Goal: Navigation & Orientation: Find specific page/section

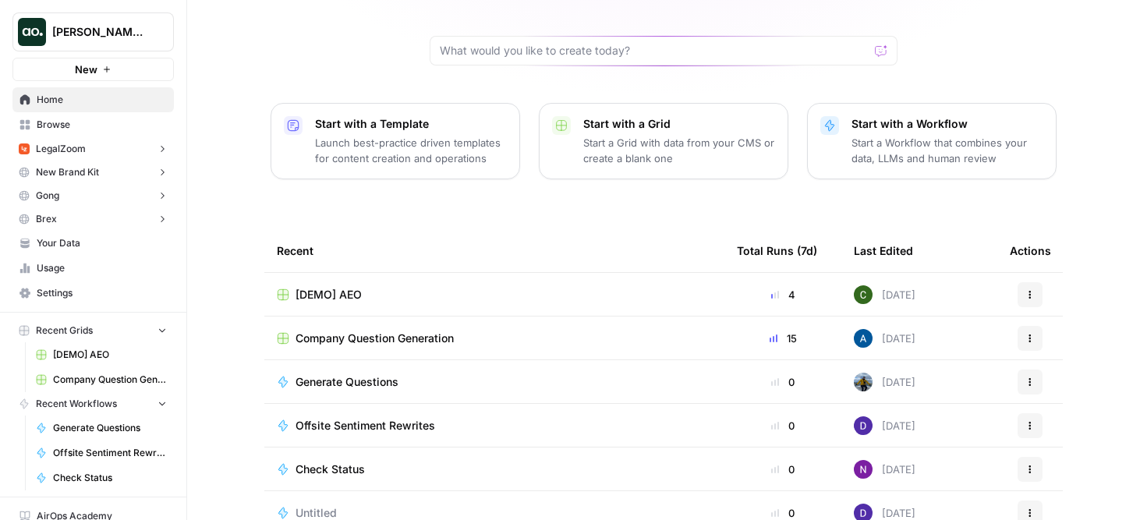
scroll to position [154, 0]
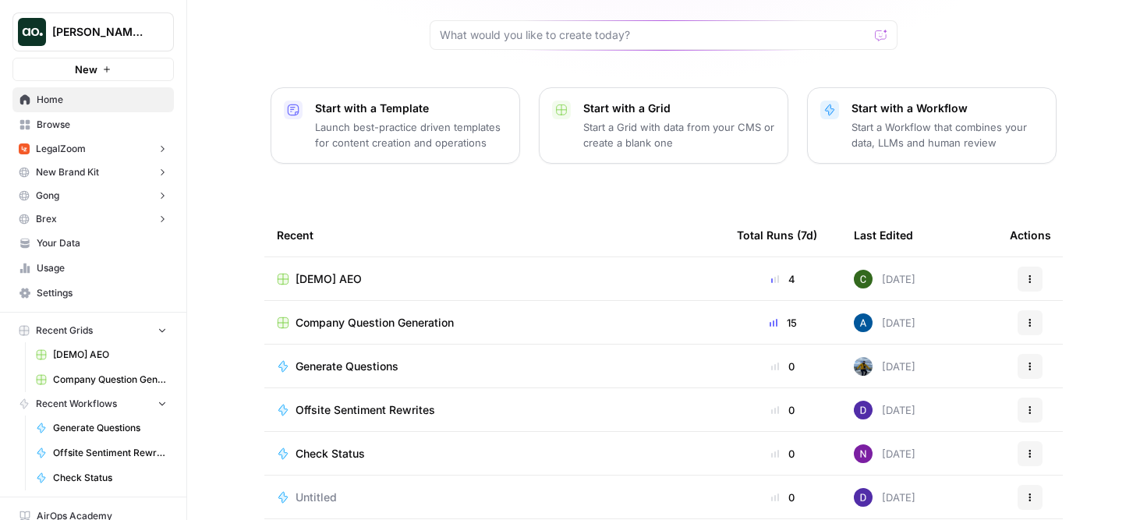
click at [370, 315] on span "Company Question Generation" at bounding box center [374, 323] width 158 height 16
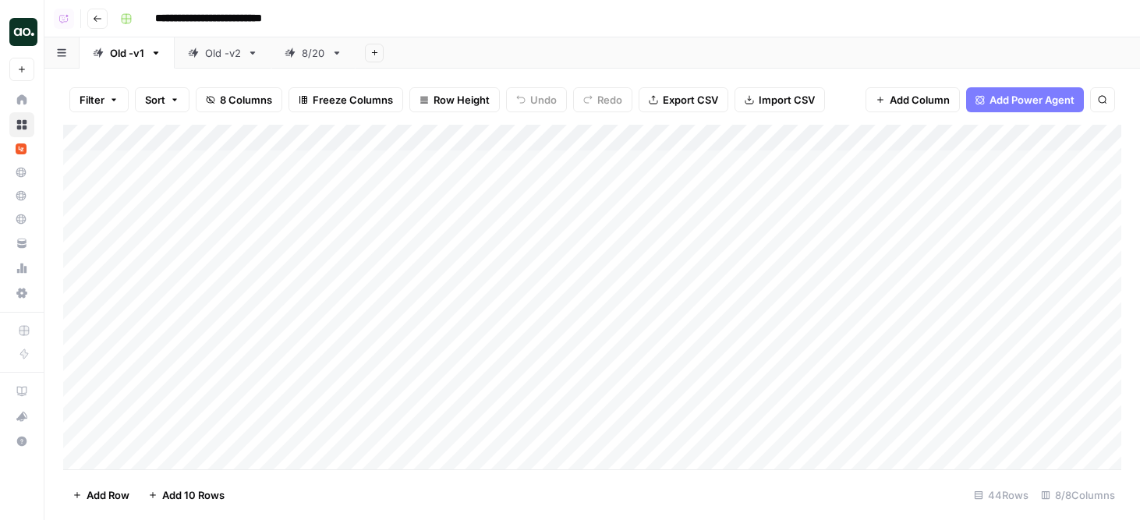
click at [325, 54] on div "8/20" at bounding box center [313, 53] width 23 height 16
click at [335, 55] on icon "button" at bounding box center [336, 53] width 11 height 11
click at [361, 99] on div "Duplicate Sheet" at bounding box center [394, 105] width 98 height 16
click at [393, 58] on div "8/20" at bounding box center [397, 53] width 23 height 16
click at [401, 53] on div "8/20" at bounding box center [397, 53] width 23 height 16
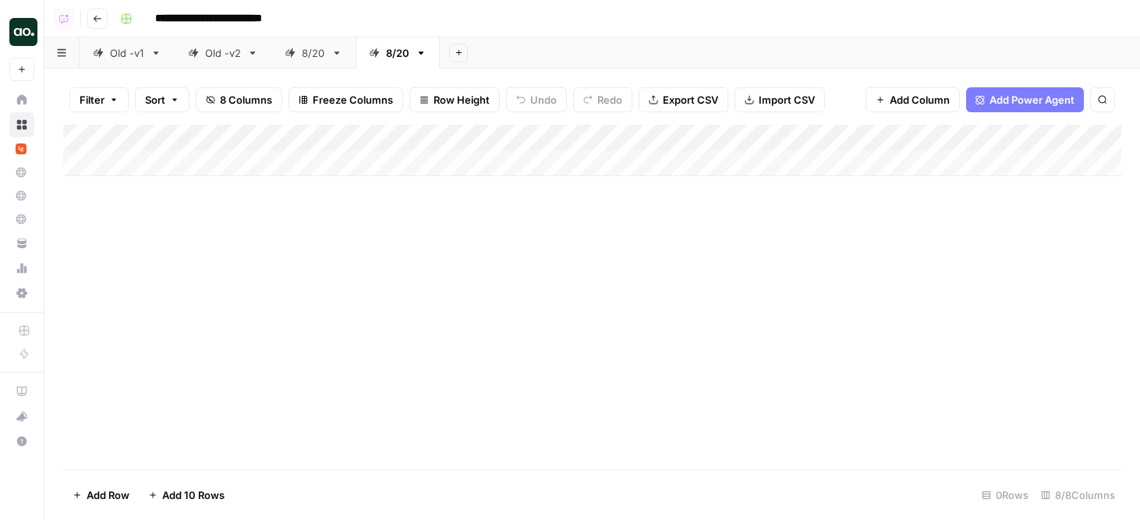
click at [401, 53] on div "8/20" at bounding box center [397, 53] width 23 height 16
type input "**********"
click at [172, 162] on div "Add Column" at bounding box center [592, 150] width 1058 height 51
click at [308, 168] on textarea at bounding box center [241, 165] width 249 height 22
type textarea "****"
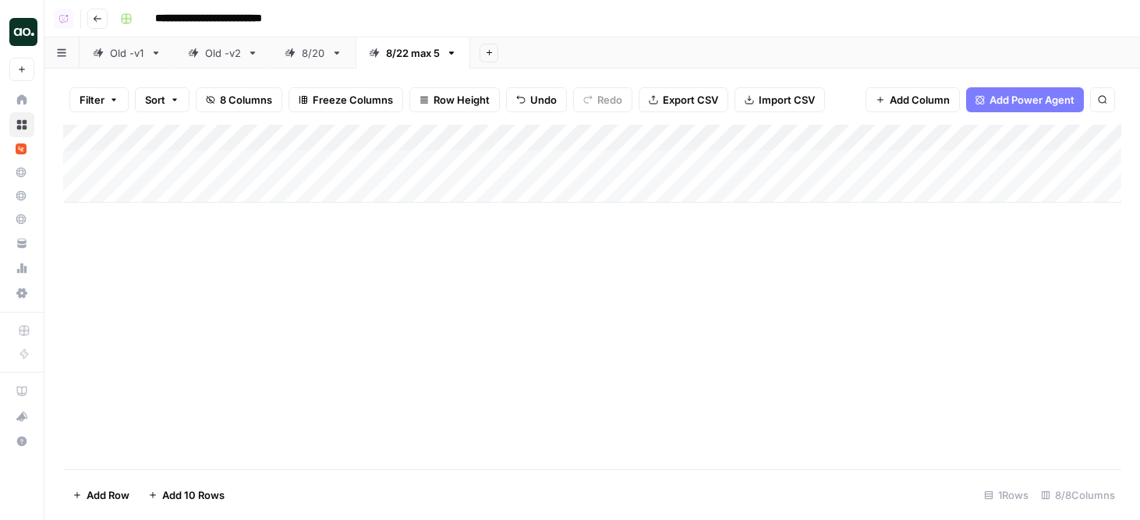
click at [377, 158] on div "Add Column" at bounding box center [592, 164] width 1058 height 78
click at [349, 161] on div "Add Column" at bounding box center [592, 164] width 1058 height 78
type textarea "********"
click at [610, 161] on div "Add Column" at bounding box center [592, 164] width 1058 height 78
click at [122, 56] on div "Old -v1" at bounding box center [127, 53] width 34 height 16
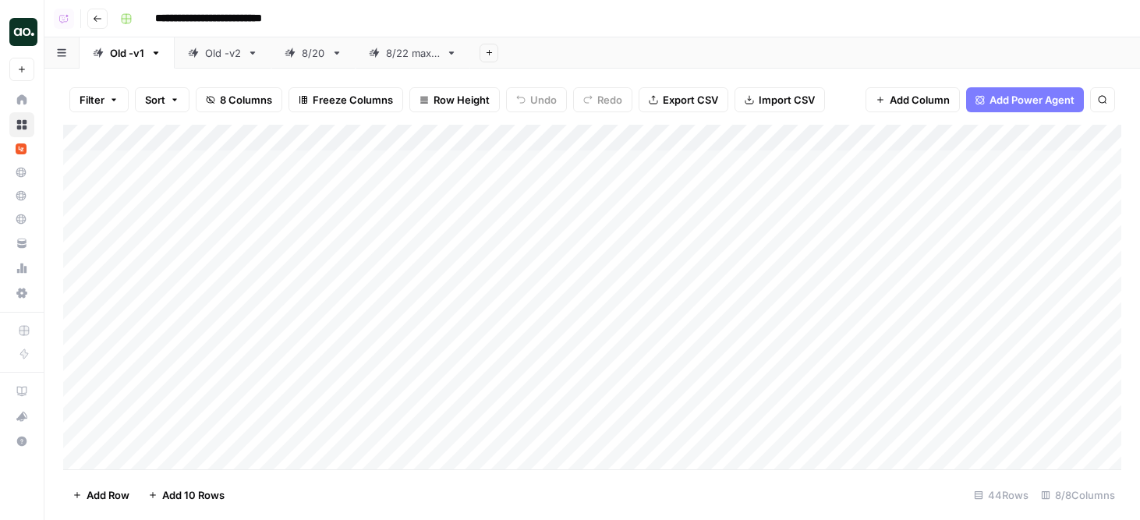
click at [212, 56] on div "Old -v2" at bounding box center [223, 53] width 36 height 16
click at [309, 56] on div "8/20" at bounding box center [313, 53] width 23 height 16
click at [407, 59] on div "8/22 max 5" at bounding box center [413, 53] width 54 height 16
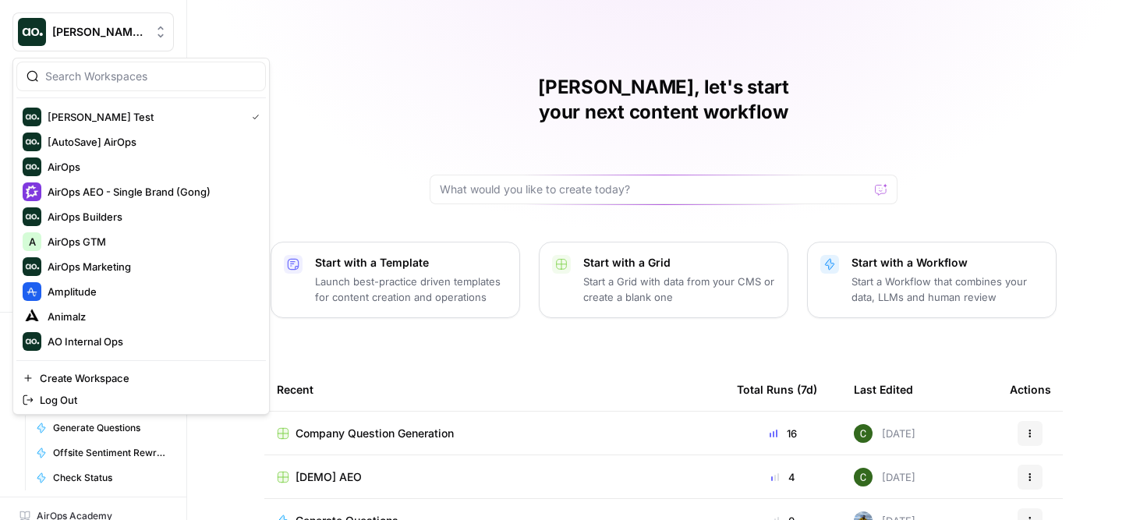
click at [124, 32] on span "[PERSON_NAME] Test" at bounding box center [99, 32] width 94 height 16
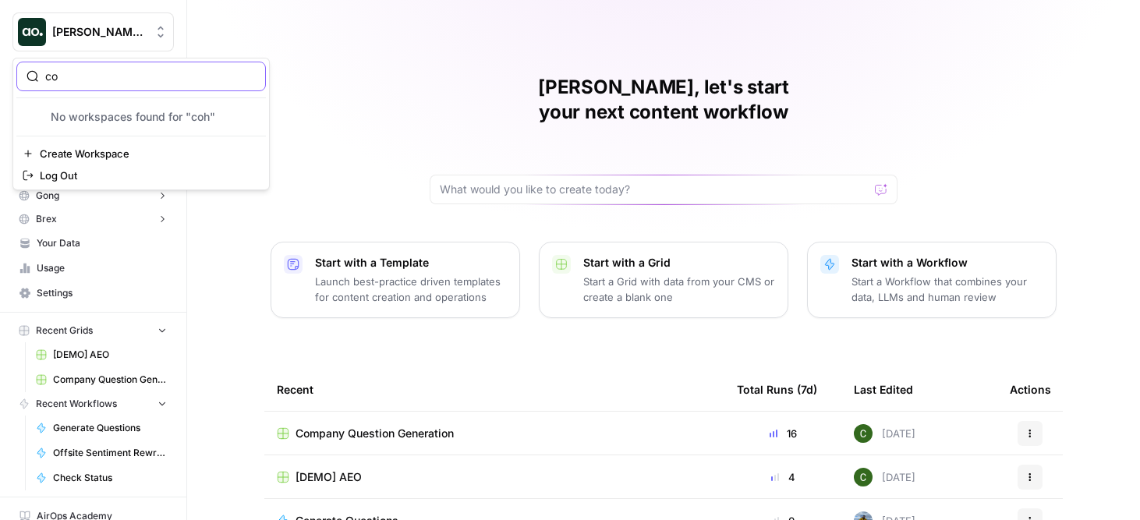
type input "c"
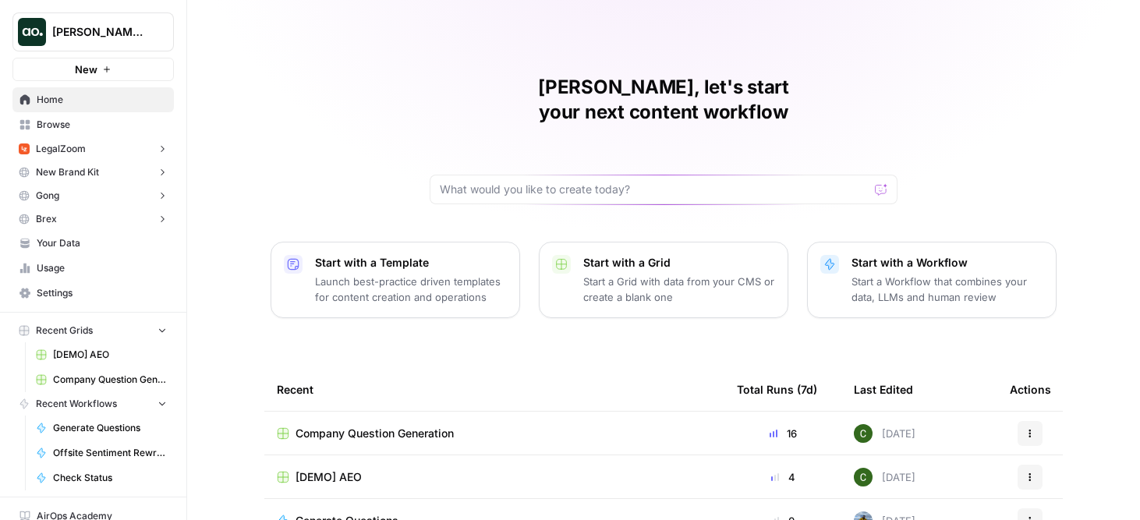
click at [83, 29] on span "[PERSON_NAME] Test" at bounding box center [99, 32] width 94 height 16
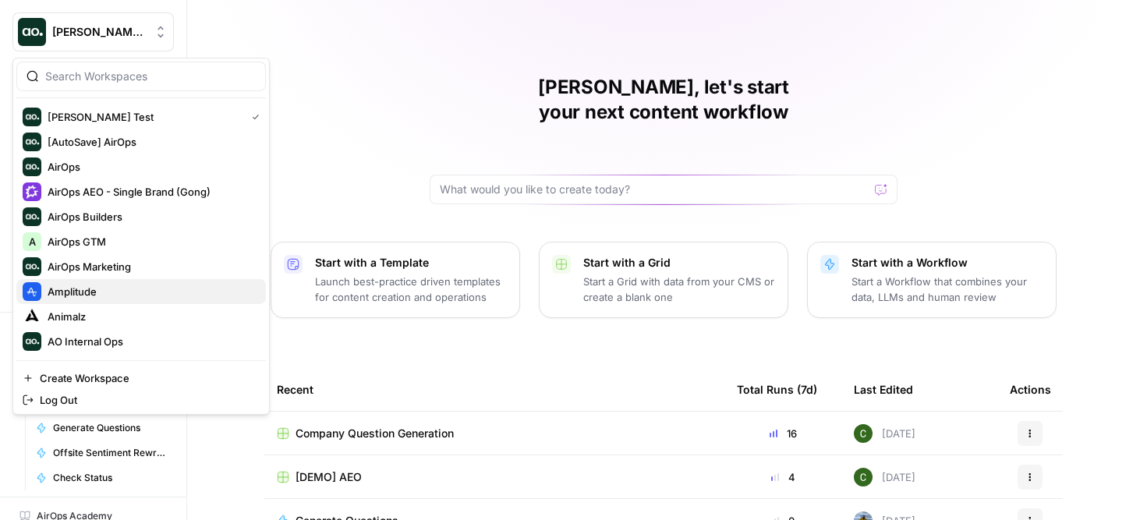
scroll to position [532, 0]
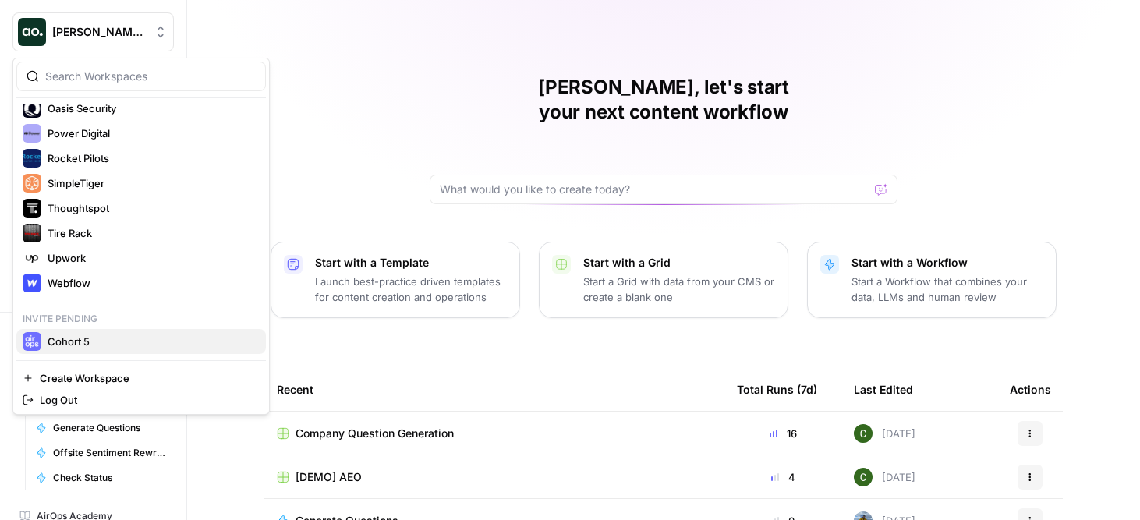
click at [113, 338] on span "Cohort 5" at bounding box center [151, 342] width 206 height 16
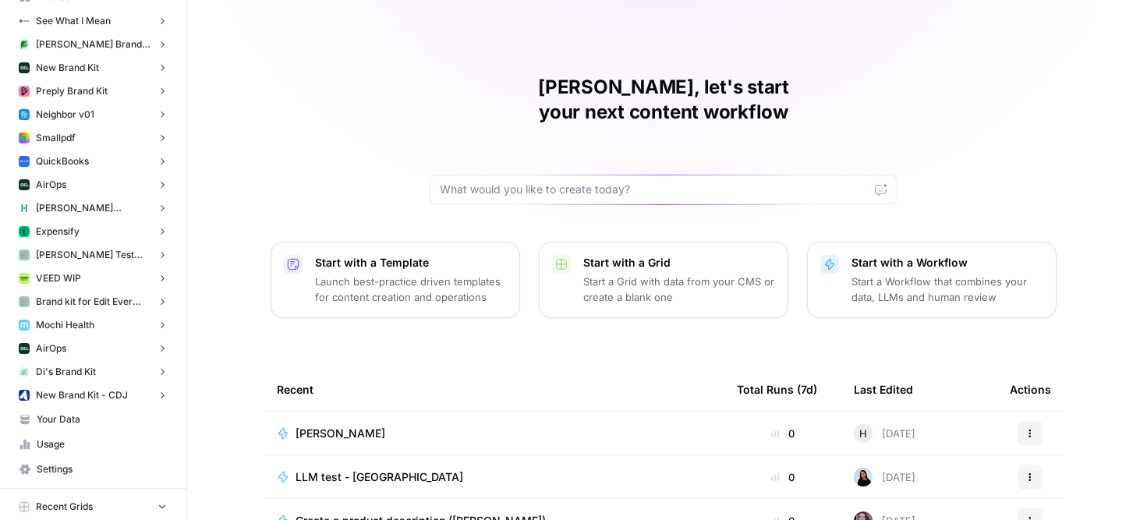
scroll to position [394, 0]
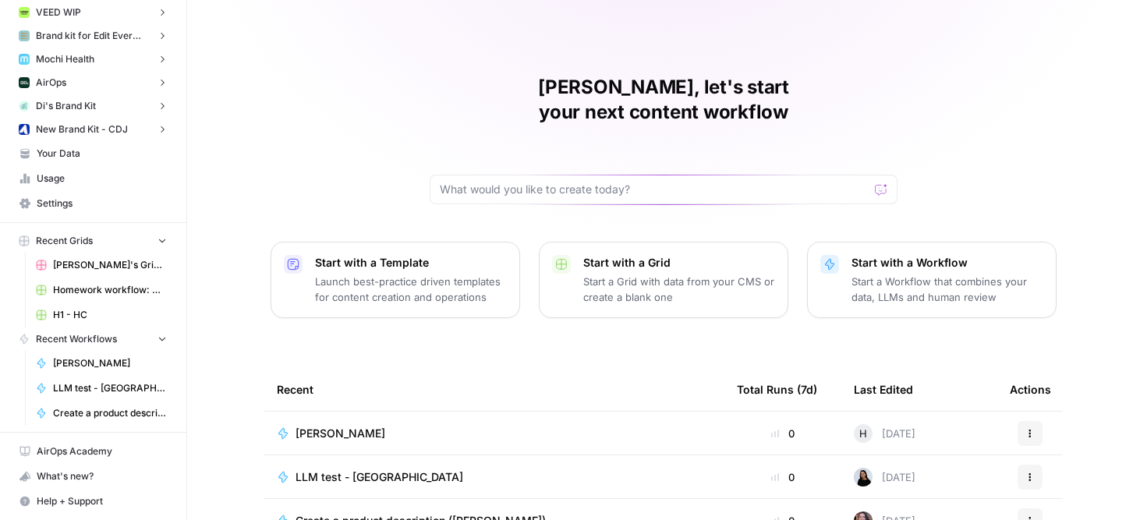
click at [82, 200] on span "Settings" at bounding box center [102, 203] width 130 height 14
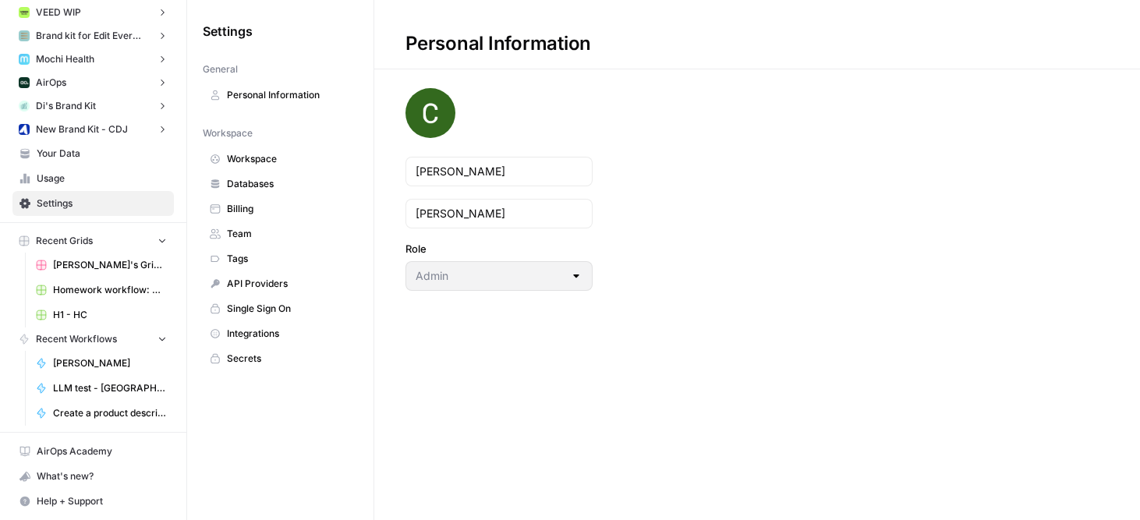
click at [262, 233] on span "Team" at bounding box center [289, 234] width 124 height 14
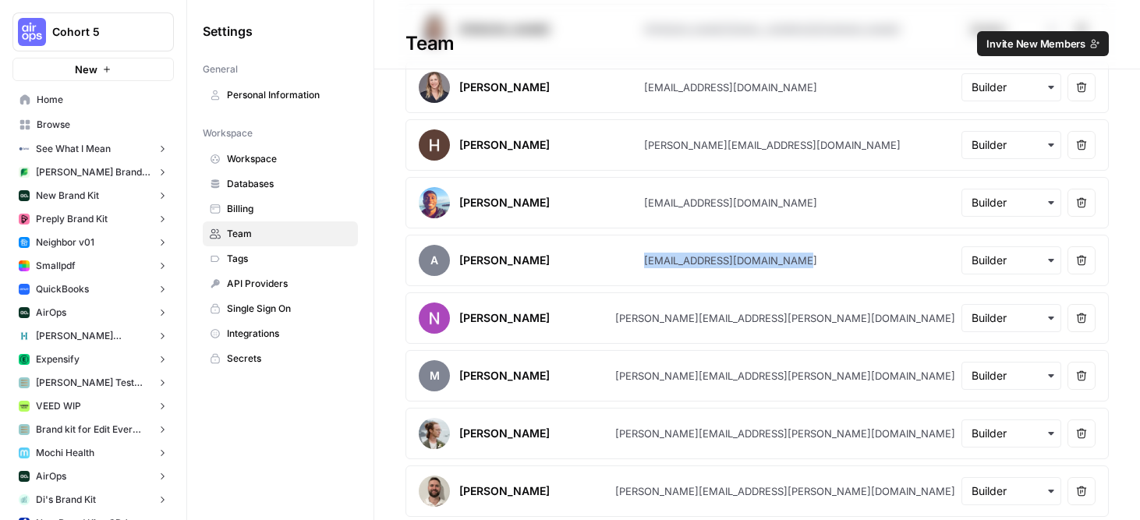
click at [106, 107] on link "Home" at bounding box center [92, 99] width 161 height 25
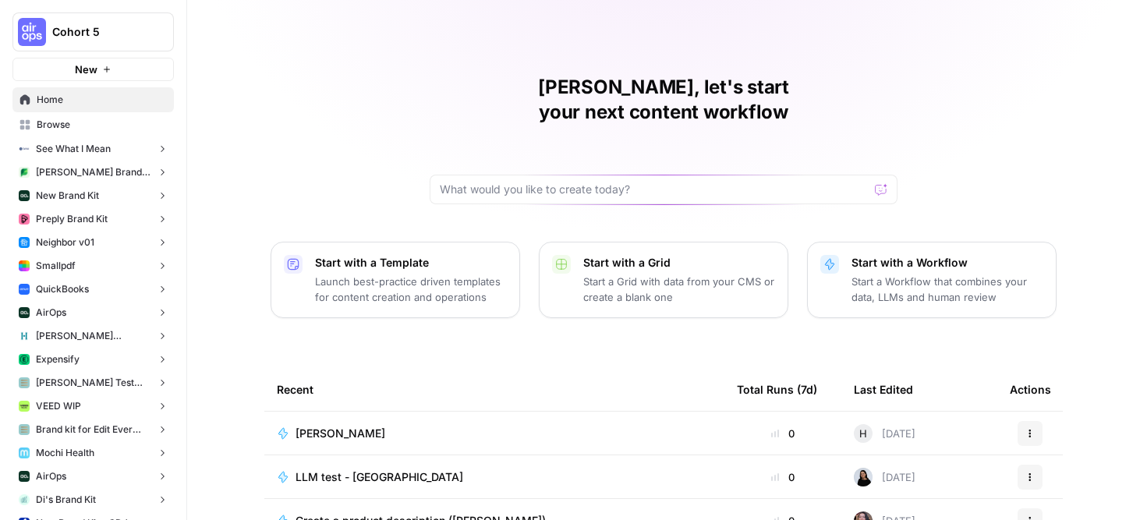
click at [69, 122] on span "Browse" at bounding box center [102, 125] width 130 height 14
